Goal: Check status: Check status

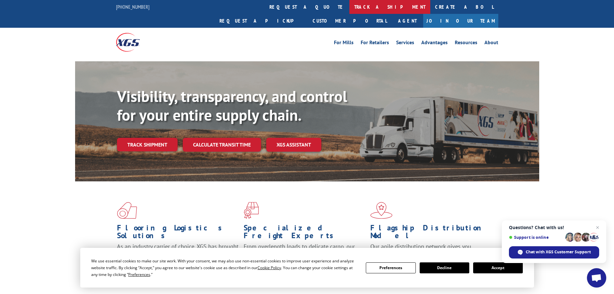
click at [350, 8] on link "track a shipment" at bounding box center [390, 7] width 81 height 14
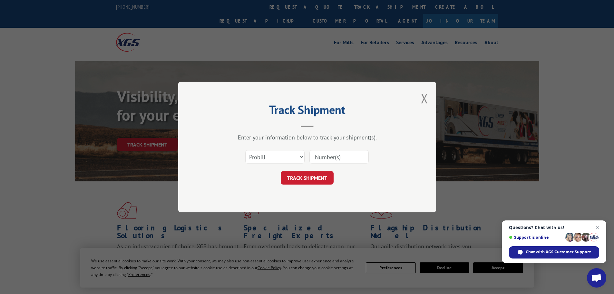
click at [341, 155] on input at bounding box center [339, 157] width 59 height 14
paste input "14803363"
type input "14803363"
click at [316, 176] on button "TRACK SHIPMENT" at bounding box center [307, 178] width 53 height 14
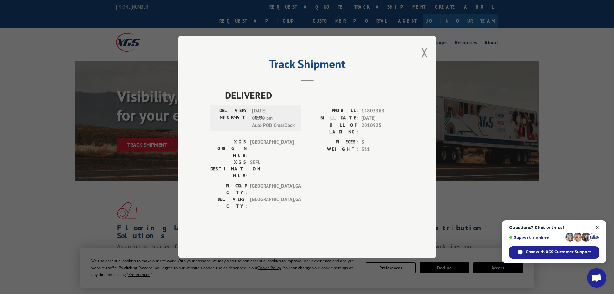
click at [598, 228] on span "Close chat" at bounding box center [598, 228] width 8 height 8
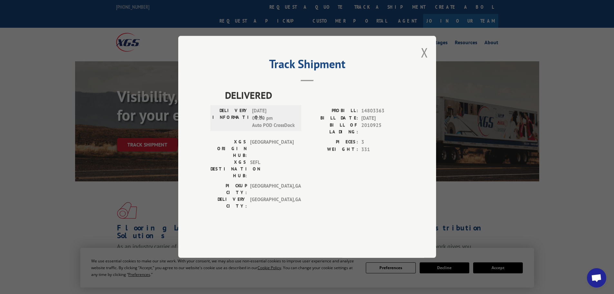
click at [424, 61] on button "Close modal" at bounding box center [424, 52] width 7 height 17
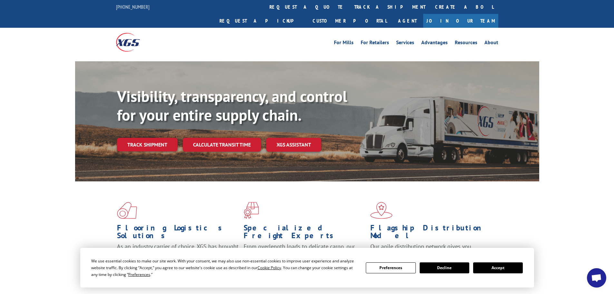
click at [350, 7] on link "track a shipment" at bounding box center [390, 7] width 81 height 14
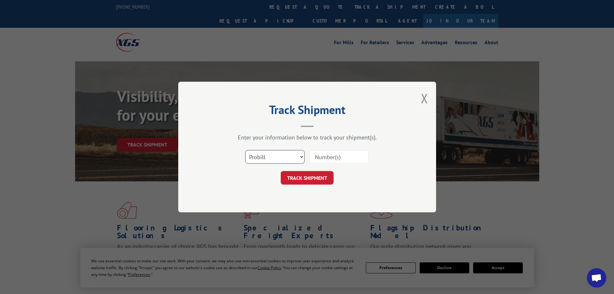
click at [300, 158] on select "Select category... Probill BOL PO" at bounding box center [274, 157] width 59 height 14
select select "bol"
click at [245, 150] on select "Select category... Probill BOL PO" at bounding box center [274, 157] width 59 height 14
click at [337, 156] on input at bounding box center [339, 157] width 59 height 14
type input "14803363"
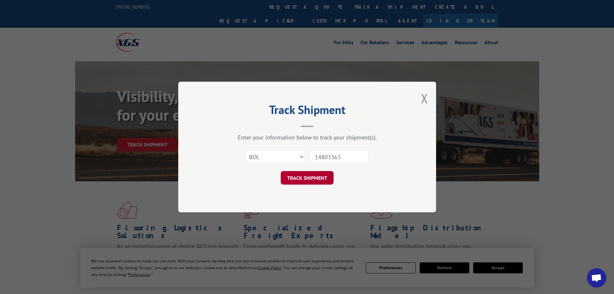
click at [302, 176] on button "TRACK SHIPMENT" at bounding box center [307, 178] width 53 height 14
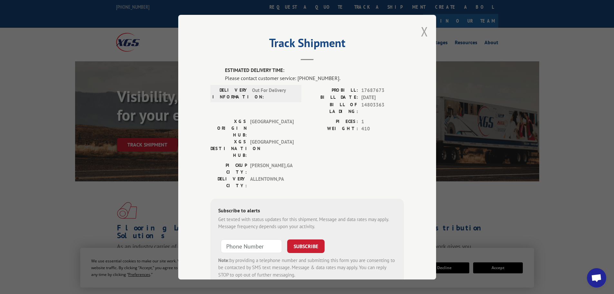
click at [422, 32] on button "Close modal" at bounding box center [424, 31] width 7 height 17
